Goal: Task Accomplishment & Management: Complete application form

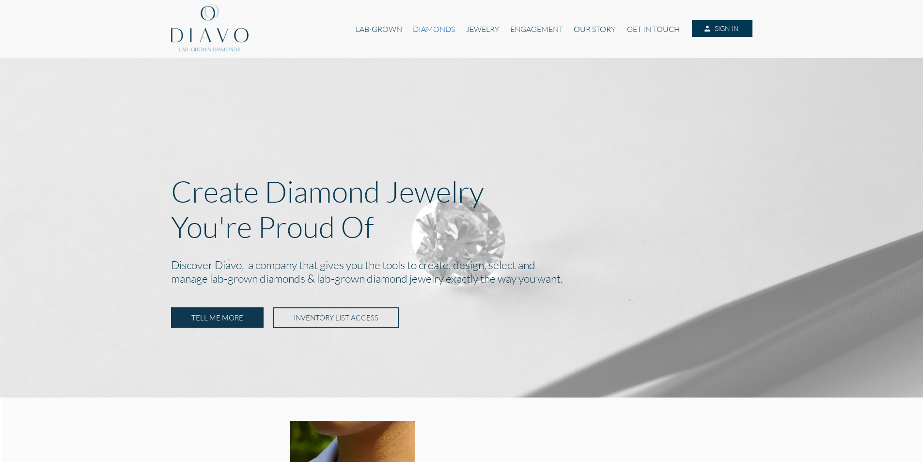
click at [428, 31] on link "DIAMONDS" at bounding box center [434, 29] width 53 height 18
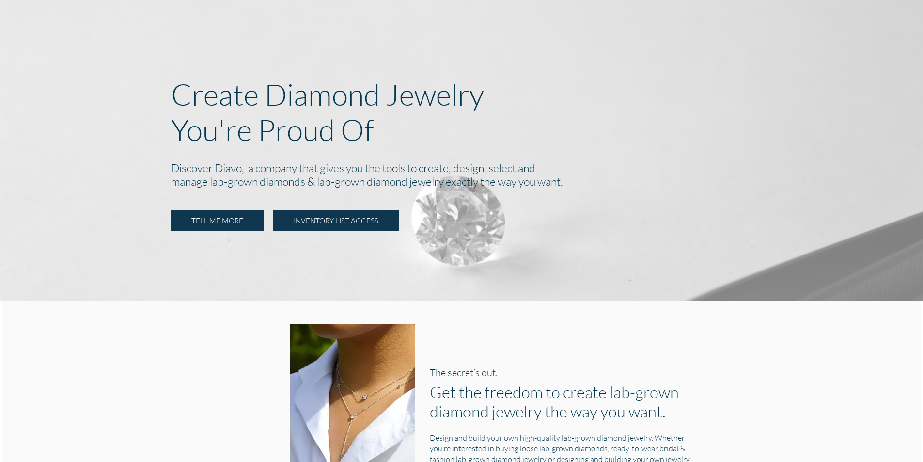
click at [334, 219] on link "INVENTORY LIST ACCESS" at bounding box center [336, 220] width 126 height 20
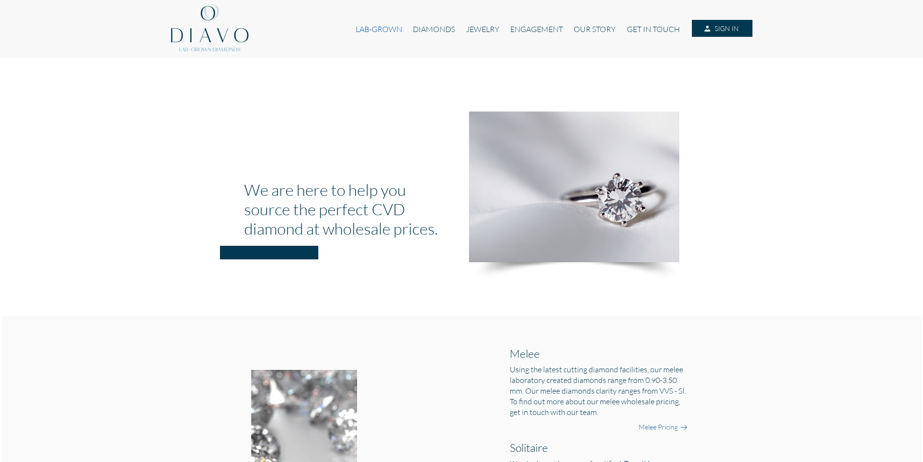
click at [381, 27] on link "LAB-GROWN" at bounding box center [378, 29] width 57 height 18
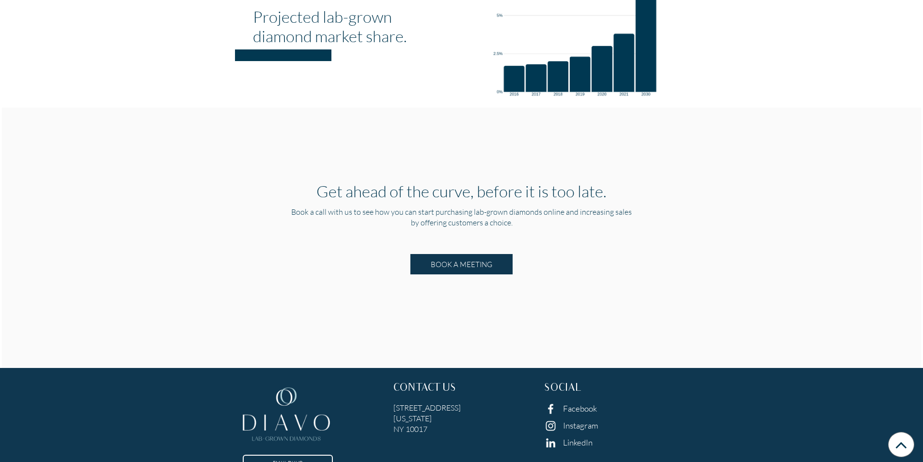
scroll to position [1793, 0]
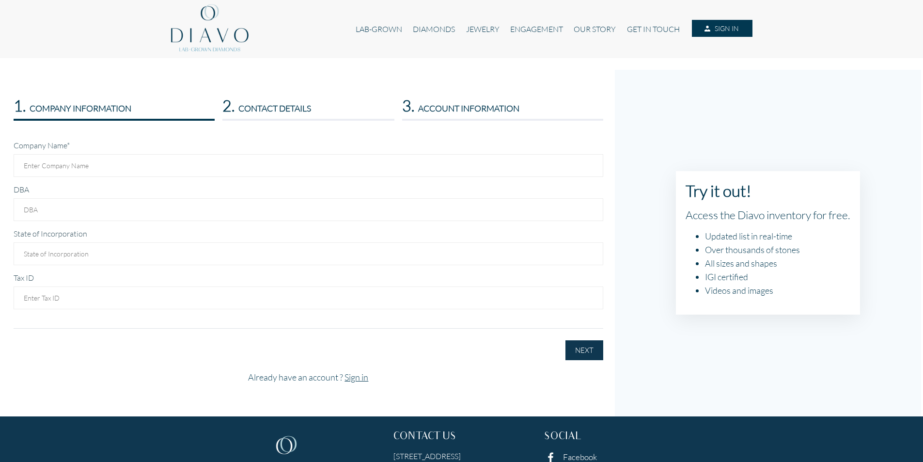
click at [605, 198] on div "Company Name* DBA State of Incorporation Tax ID First Name* Country*" at bounding box center [308, 244] width 604 height 232
